Goal: Check status: Check status

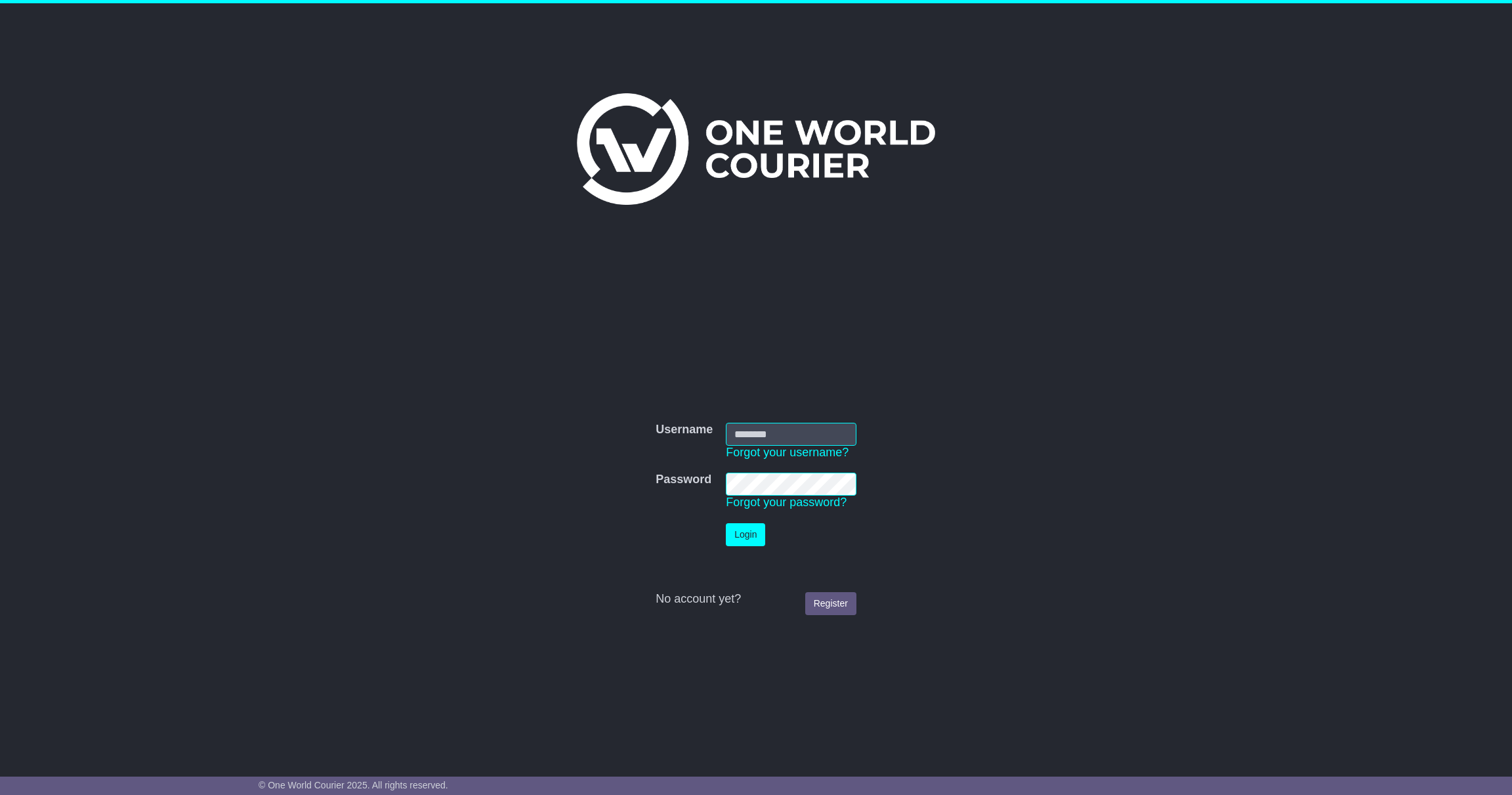
click at [791, 429] on input "Username" at bounding box center [791, 434] width 130 height 23
type input "**********"
click at [749, 535] on button "Login" at bounding box center [745, 535] width 40 height 23
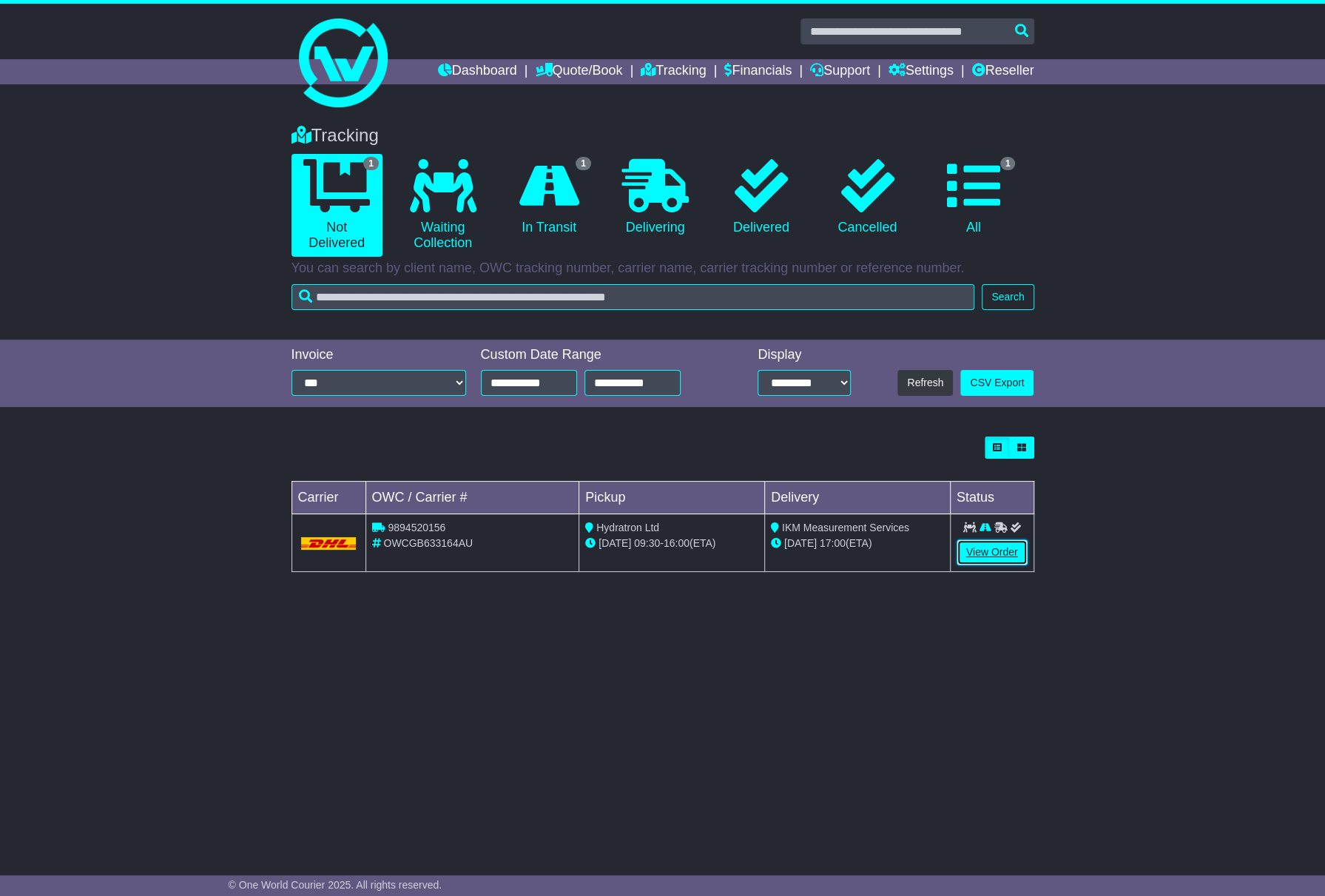
click at [995, 559] on link "View Order" at bounding box center [992, 552] width 71 height 26
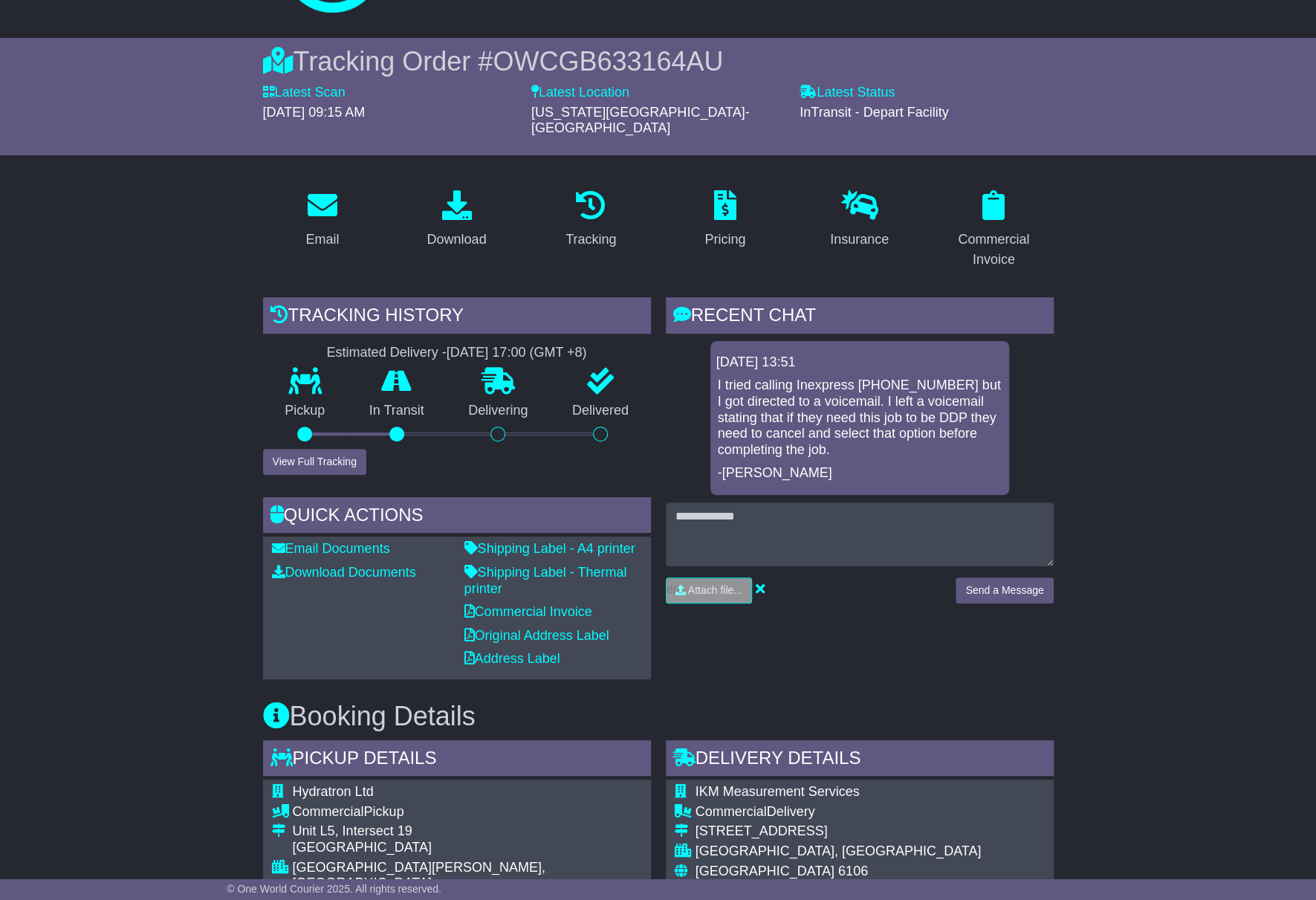
scroll to position [131, 0]
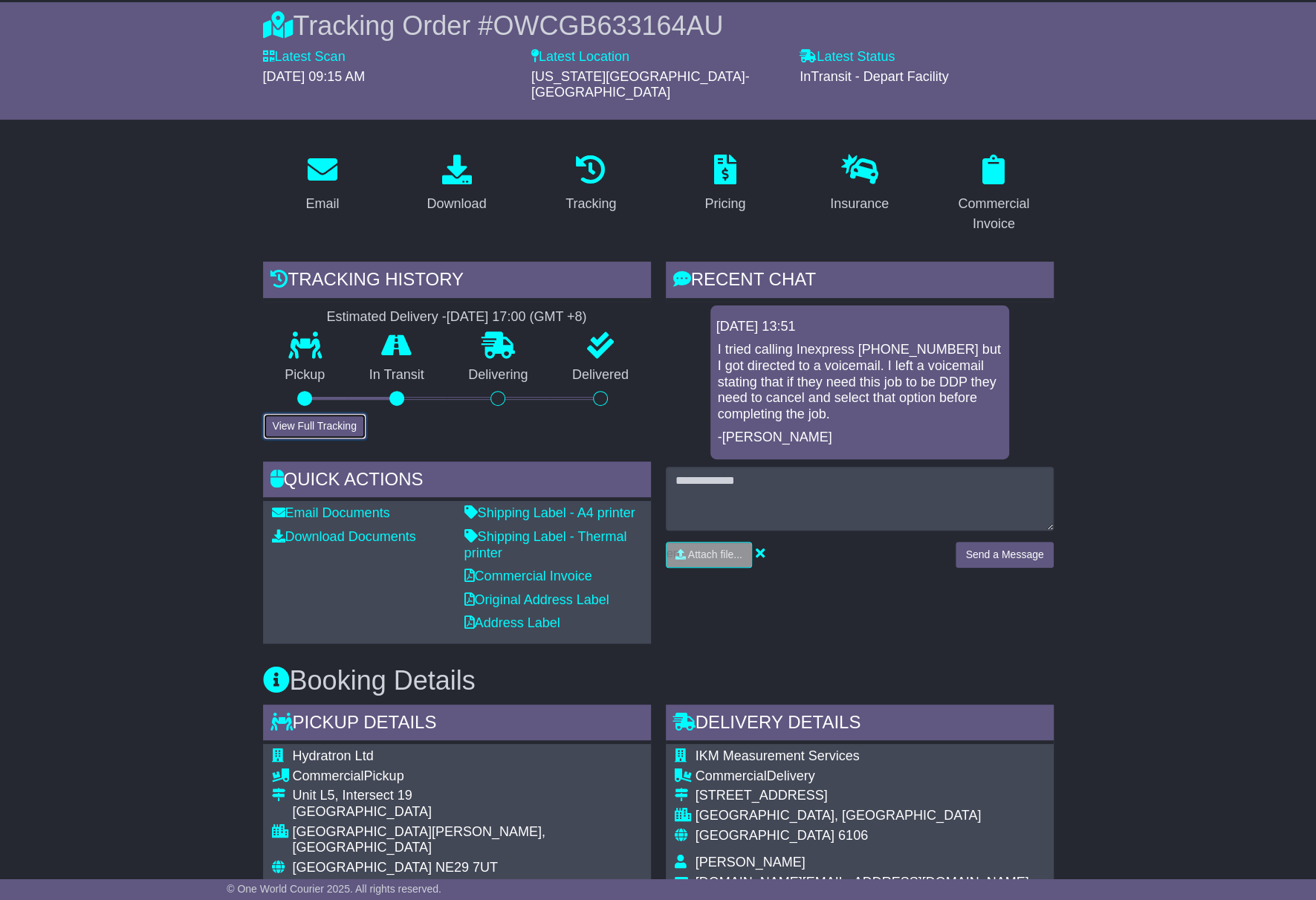
click at [299, 413] on button "View Full Tracking" at bounding box center [315, 426] width 103 height 26
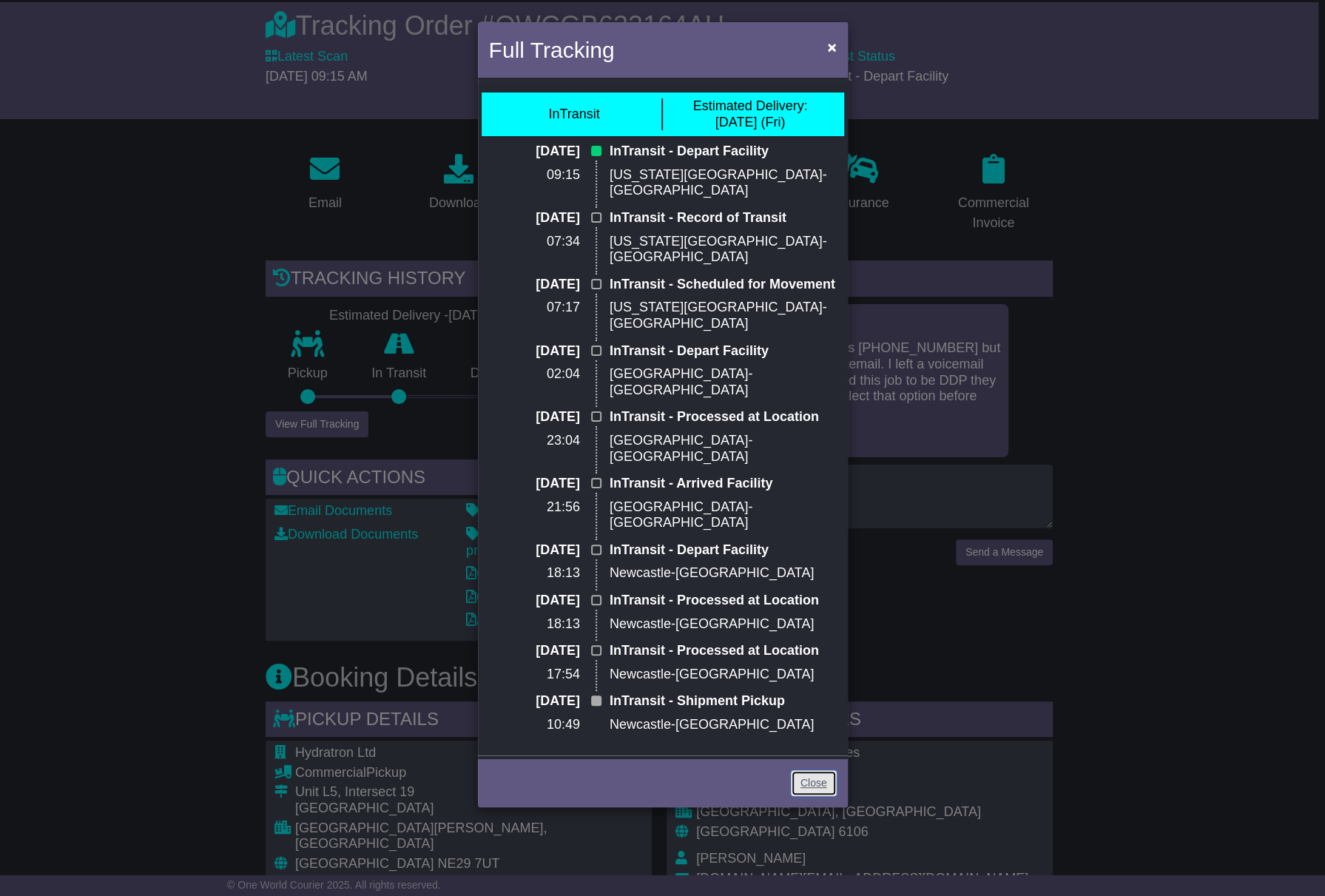
click at [810, 770] on link "Close" at bounding box center [814, 783] width 46 height 26
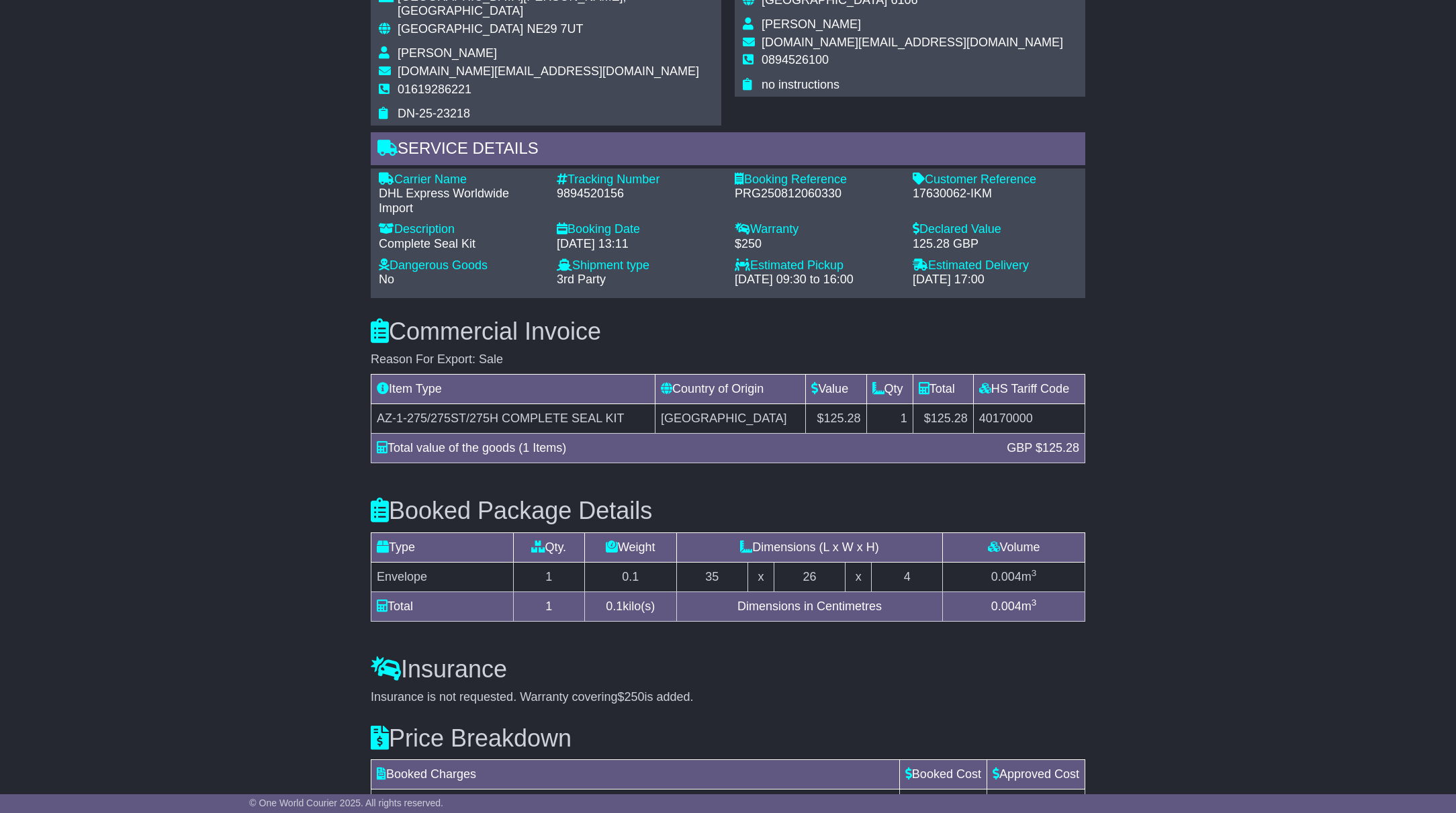
scroll to position [836, 0]
